Goal: Navigation & Orientation: Find specific page/section

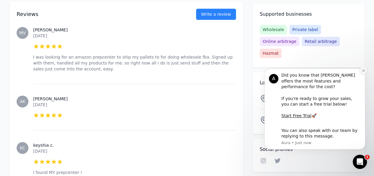
click at [365, 72] on icon "Dismiss notification" at bounding box center [363, 70] width 3 height 3
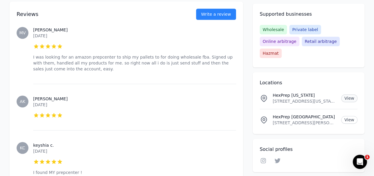
click at [348, 95] on link "View" at bounding box center [349, 99] width 16 height 8
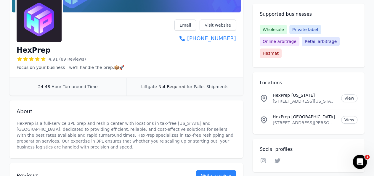
scroll to position [123, 0]
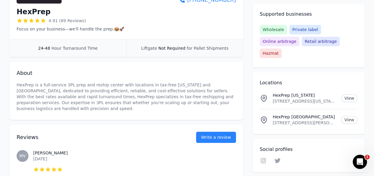
click at [128, 53] on div "Liftgate Not Required for Pallet Shipments" at bounding box center [184, 48] width 117 height 18
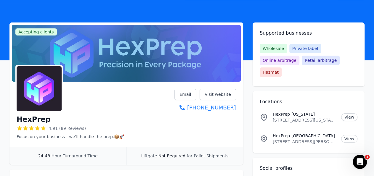
scroll to position [0, 0]
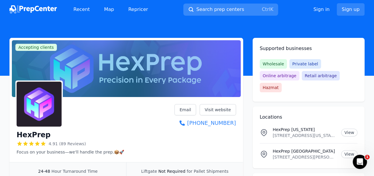
click at [211, 6] on span "Search prep centers" at bounding box center [220, 9] width 48 height 7
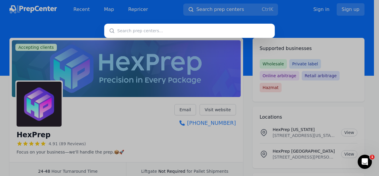
click at [158, 30] on input "text" at bounding box center [189, 31] width 171 height 14
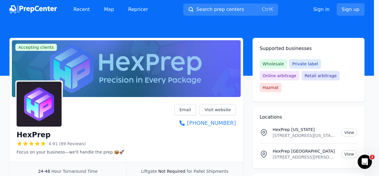
drag, startPoint x: 143, startPoint y: 113, endPoint x: 156, endPoint y: 103, distance: 16.5
click at [143, 113] on div at bounding box center [189, 88] width 379 height 176
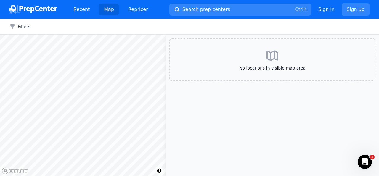
click at [44, 10] on img at bounding box center [32, 9] width 47 height 8
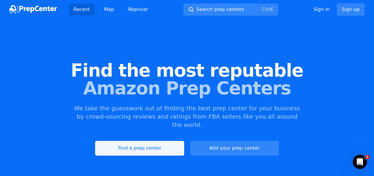
click at [156, 142] on link "Find a prep center" at bounding box center [139, 148] width 89 height 15
